Goal: Find specific page/section: Find specific page/section

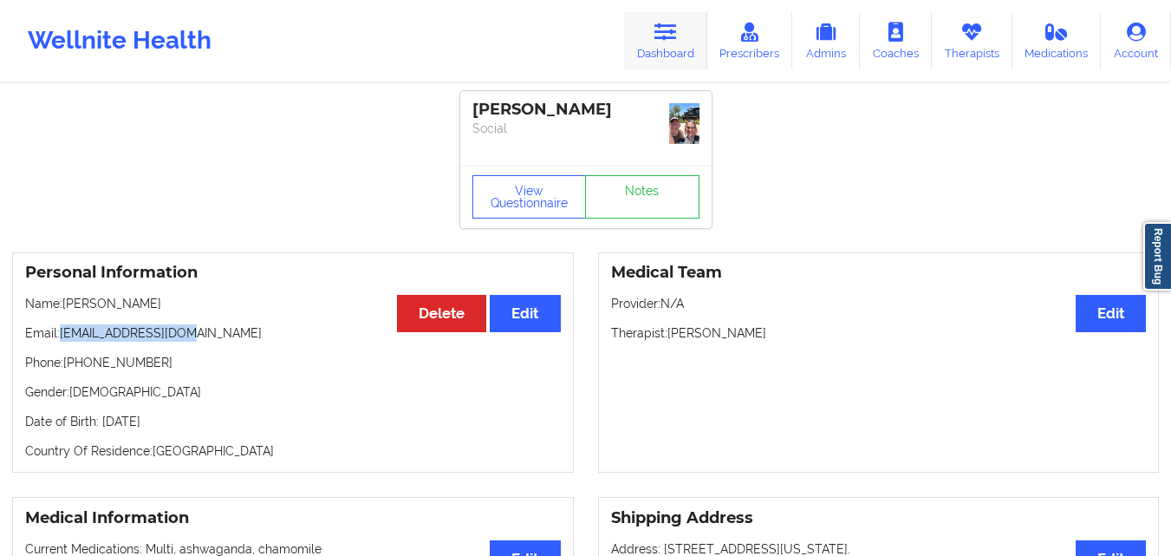
click at [659, 29] on icon at bounding box center [665, 32] width 23 height 19
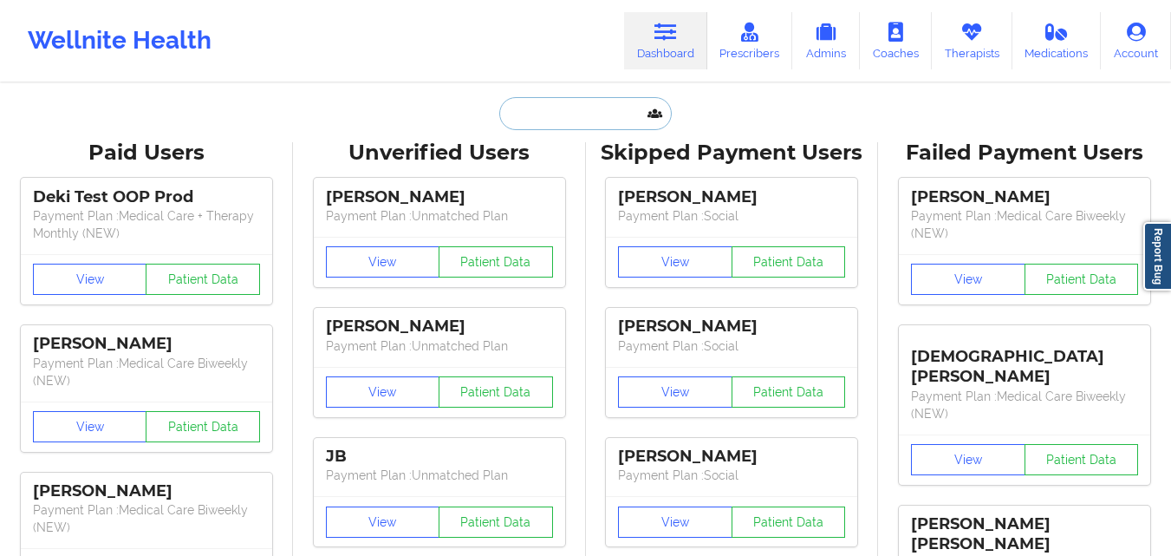
click at [570, 116] on input "text" at bounding box center [585, 113] width 172 height 33
paste input "[PERSON_NAME]"
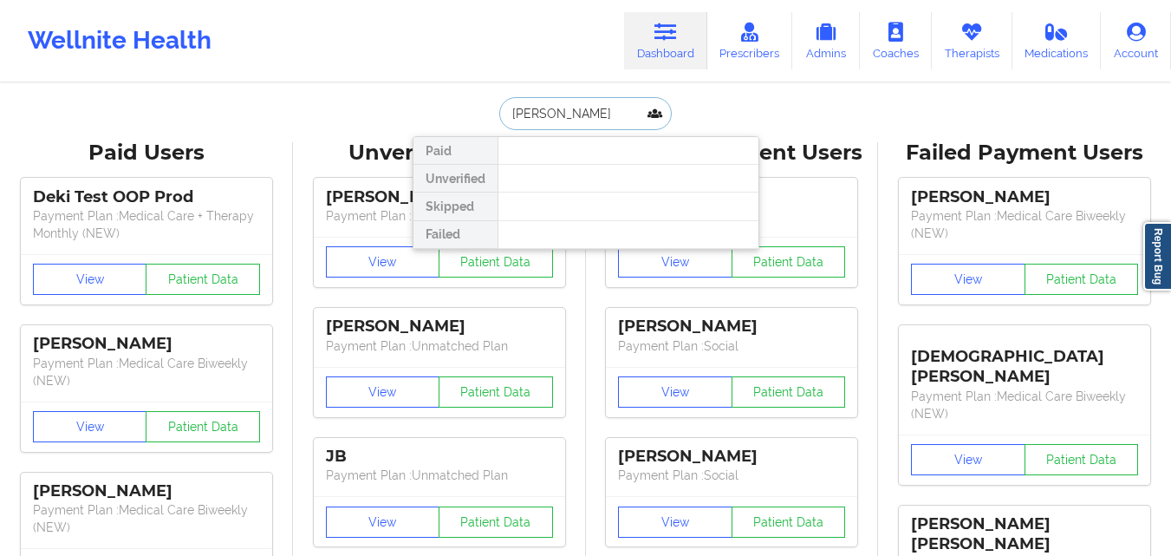
click at [509, 114] on input "[PERSON_NAME]" at bounding box center [585, 113] width 172 height 33
type input "[PERSON_NAME]"
click at [610, 119] on input "[PERSON_NAME]" at bounding box center [585, 113] width 172 height 33
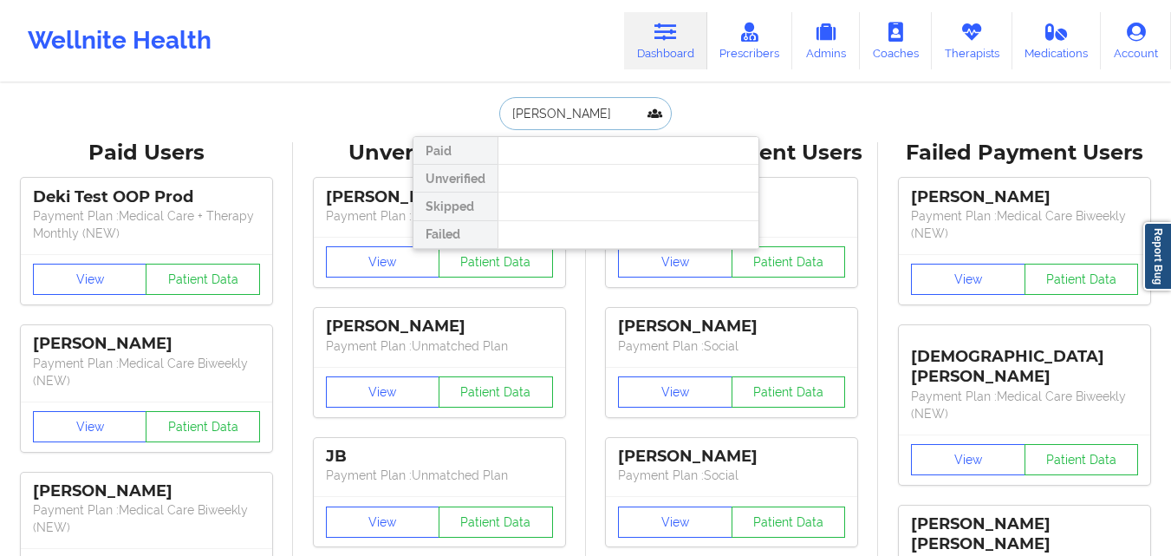
click at [610, 119] on input "[PERSON_NAME]" at bounding box center [585, 113] width 172 height 33
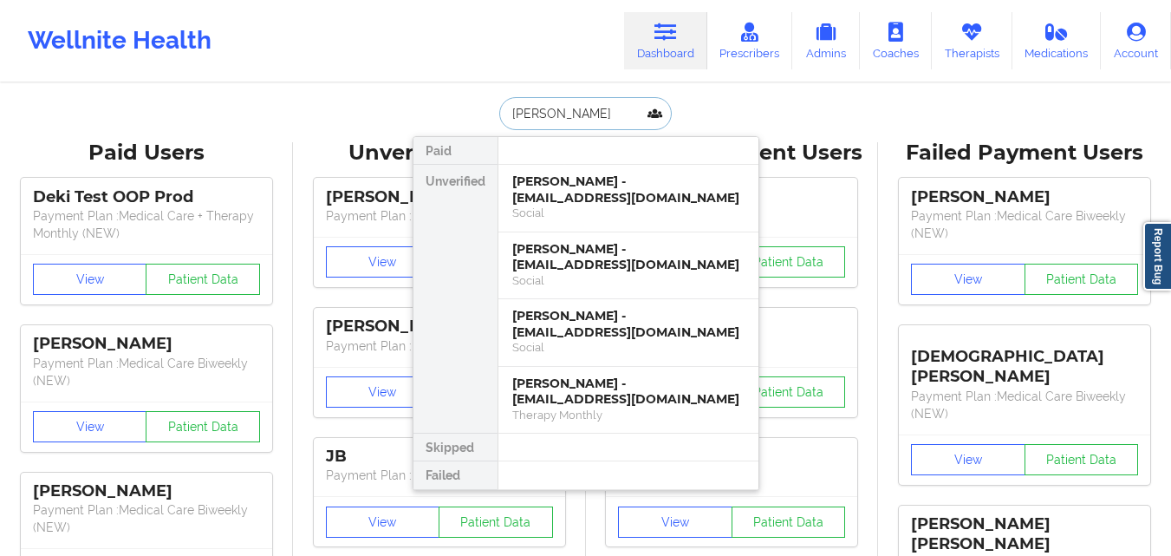
type input "[PERSON_NAME]"
click at [700, 194] on div "[PERSON_NAME] - [EMAIL_ADDRESS][DOMAIN_NAME]" at bounding box center [628, 189] width 232 height 32
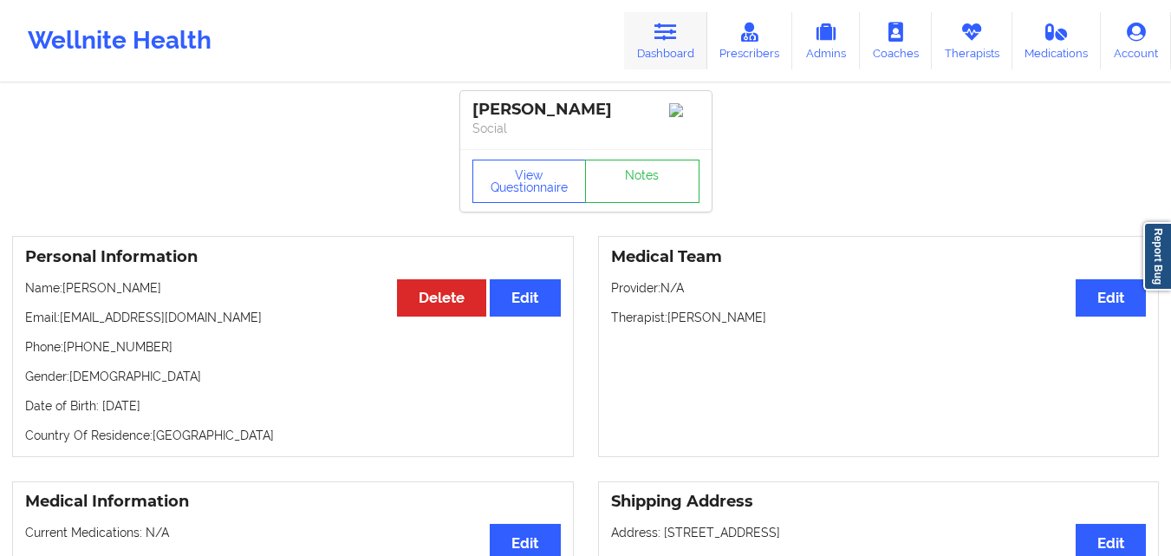
click at [662, 34] on icon at bounding box center [665, 32] width 23 height 19
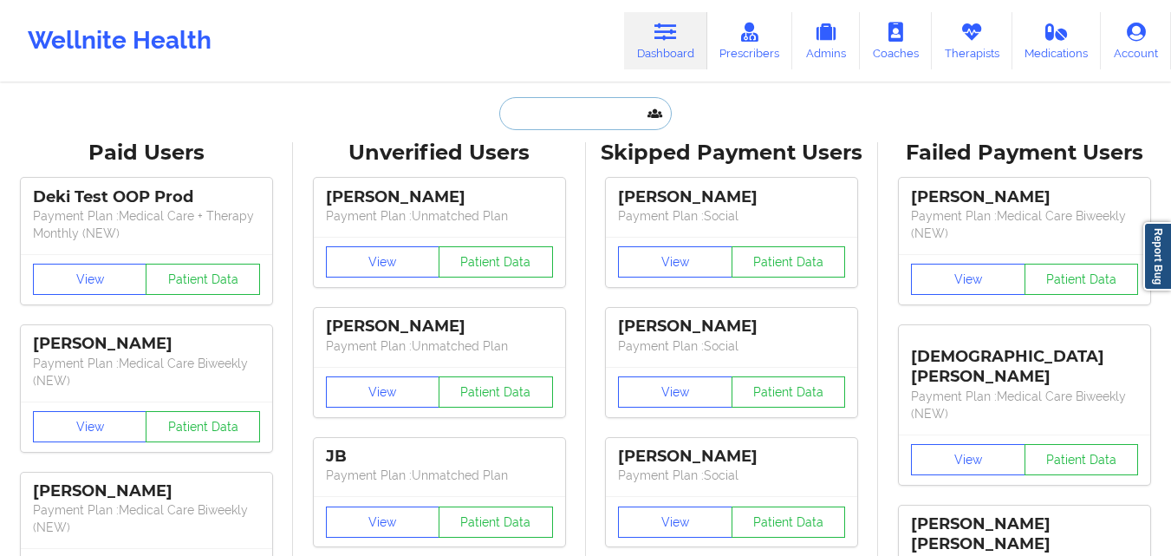
click at [569, 110] on input "text" at bounding box center [585, 113] width 172 height 33
paste input "[PERSON_NAME]"
type input "[PERSON_NAME]"
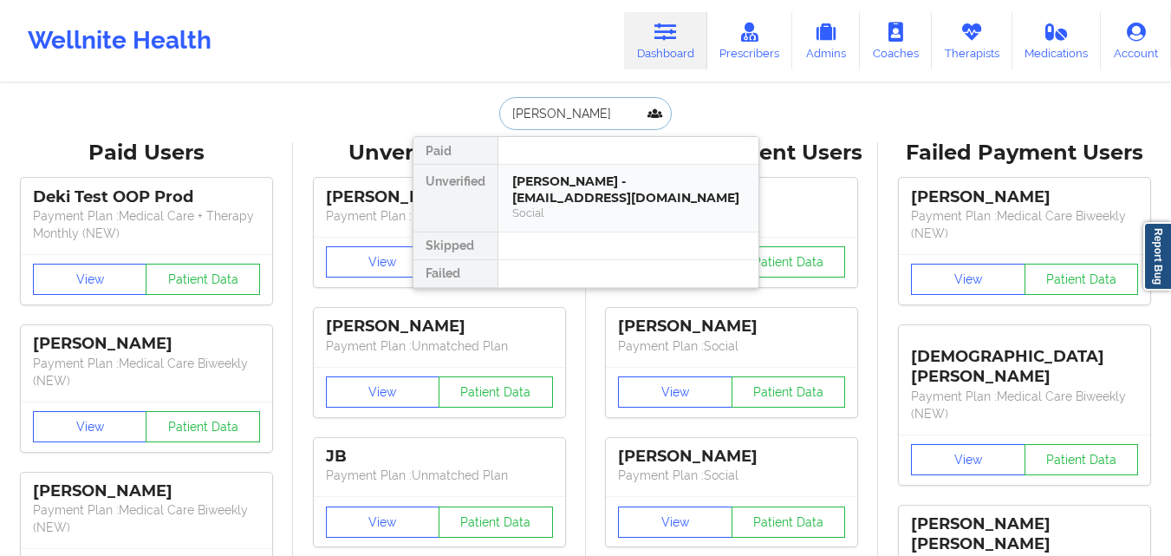
click at [654, 205] on div "Social" at bounding box center [628, 212] width 232 height 15
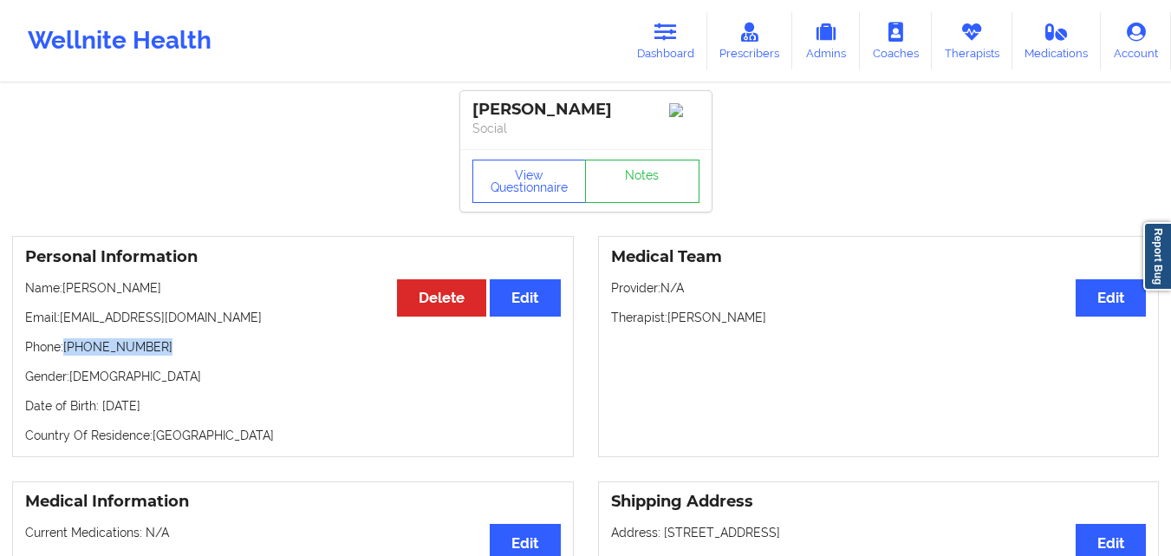
drag, startPoint x: 149, startPoint y: 352, endPoint x: 67, endPoint y: 346, distance: 82.6
click at [67, 346] on p "Phone: [PHONE_NUMBER]" at bounding box center [293, 346] width 536 height 17
copy p "[PHONE_NUMBER]"
click at [662, 23] on icon at bounding box center [665, 32] width 23 height 19
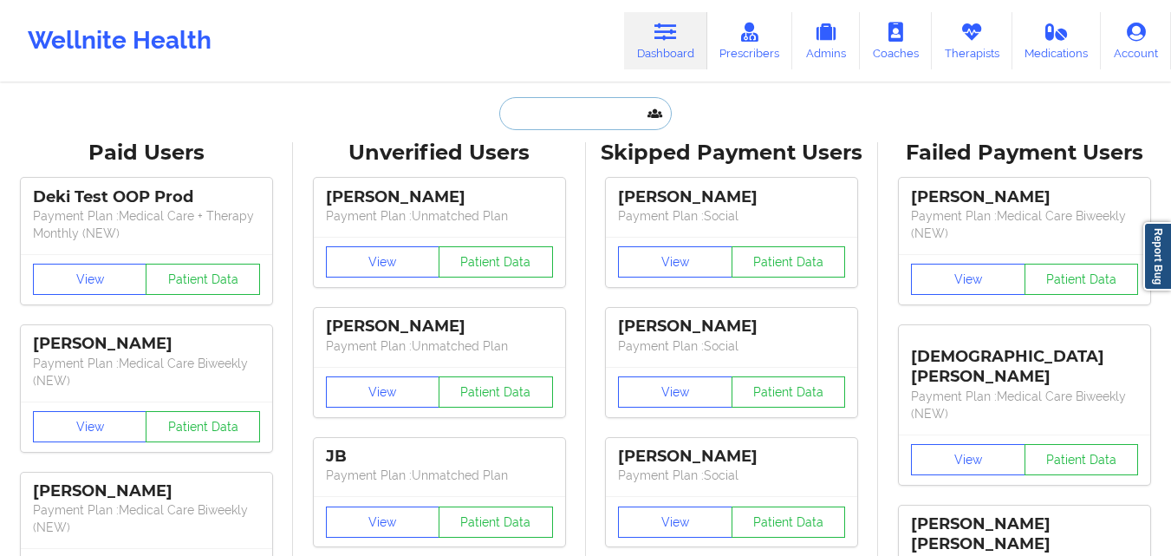
click at [582, 111] on input "text" at bounding box center [585, 113] width 172 height 33
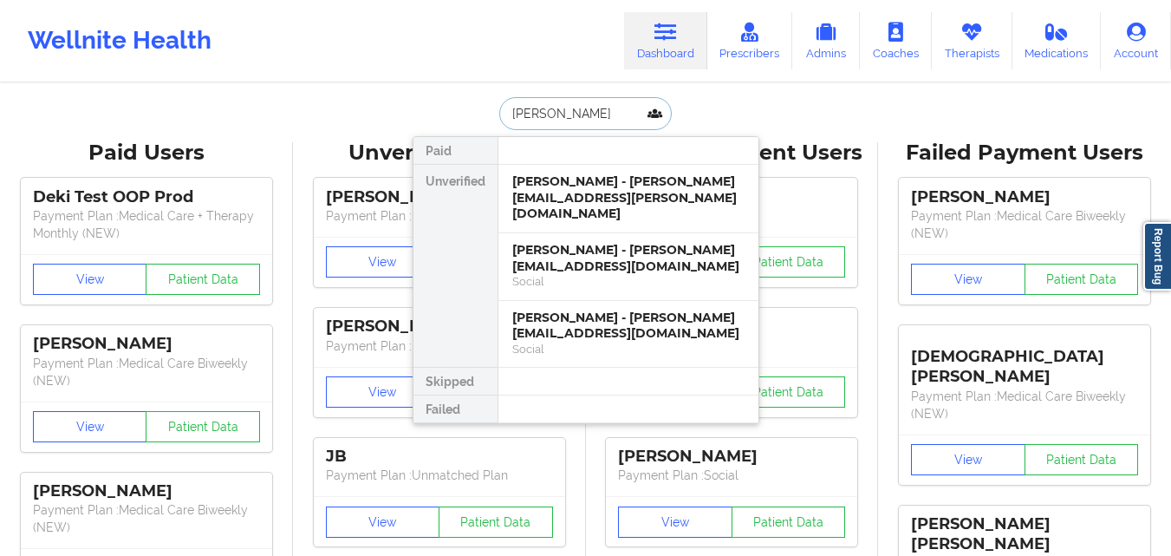
type input "[PERSON_NAME]"
